Goal: Task Accomplishment & Management: Manage account settings

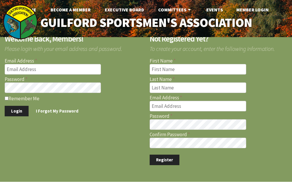
click at [45, 71] on input "Email Address" at bounding box center [53, 69] width 97 height 11
type input "[EMAIL_ADDRESS][DOMAIN_NAME]"
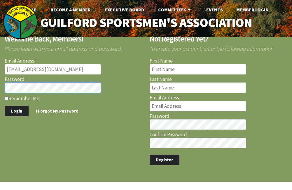
click at [5, 106] on button "Login" at bounding box center [17, 111] width 24 height 11
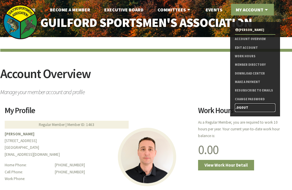
click at [242, 106] on link "Logout" at bounding box center [255, 107] width 41 height 8
